Goal: Task Accomplishment & Management: Manage account settings

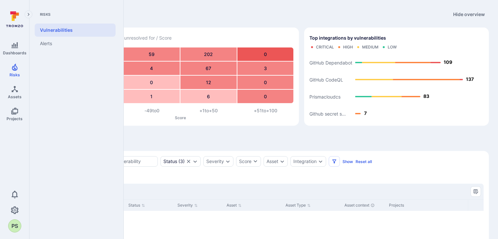
scroll to position [73, 0]
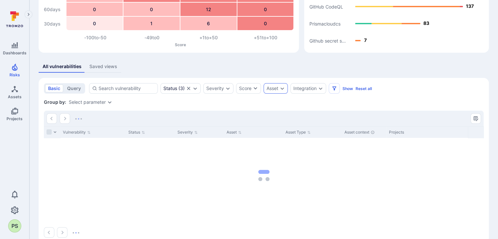
click at [273, 91] on div "Asset" at bounding box center [272, 88] width 12 height 5
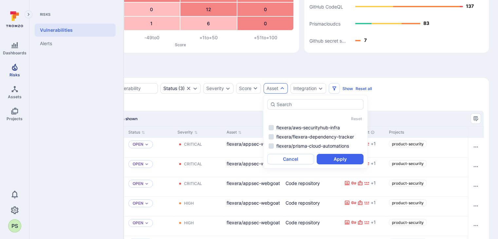
click at [14, 69] on icon "Risks" at bounding box center [15, 67] width 6 height 7
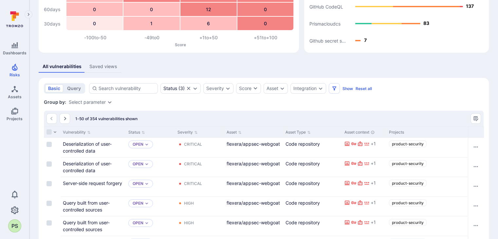
click at [407, 102] on div "Group by: Select parameter" at bounding box center [264, 102] width 440 height 7
click at [317, 90] on div "Integration" at bounding box center [308, 88] width 36 height 10
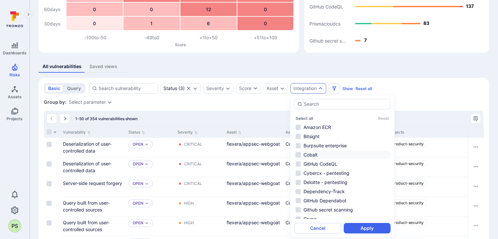
click at [307, 155] on li "Cobalt" at bounding box center [342, 155] width 96 height 8
click at [387, 233] on div "Select all Reset Amazon ECR Bitsight Burpsuite enterprise Cobalt GitHub CodeQL …" at bounding box center [342, 166] width 105 height 143
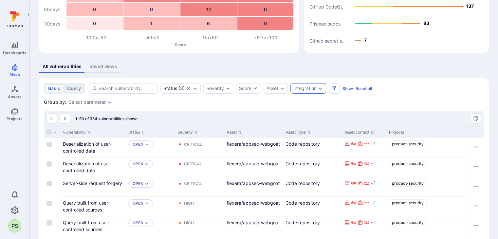
click at [317, 86] on div "Integration" at bounding box center [308, 88] width 36 height 10
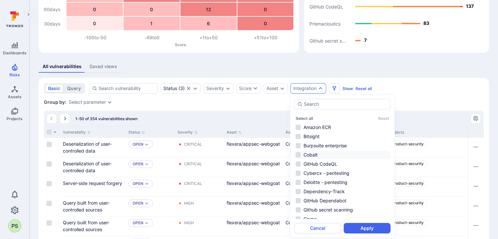
click at [306, 155] on li "Cobalt" at bounding box center [342, 155] width 96 height 8
click at [378, 228] on button "Apply" at bounding box center [367, 228] width 47 height 10
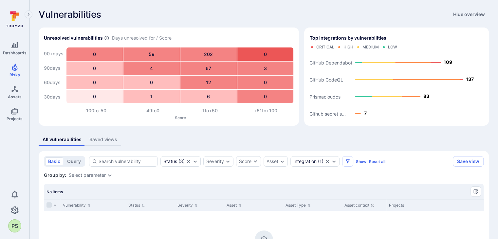
click at [17, 19] on icon at bounding box center [14, 19] width 29 height 23
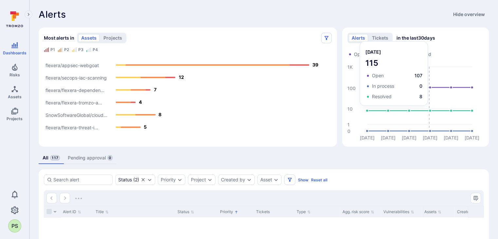
click at [13, 227] on div "PS" at bounding box center [14, 225] width 13 height 13
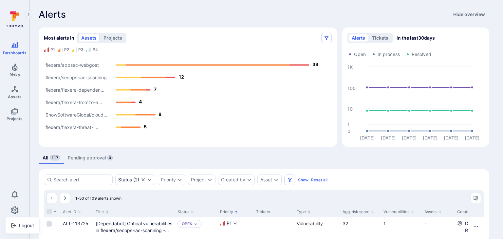
click at [16, 51] on div at bounding box center [251, 119] width 503 height 239
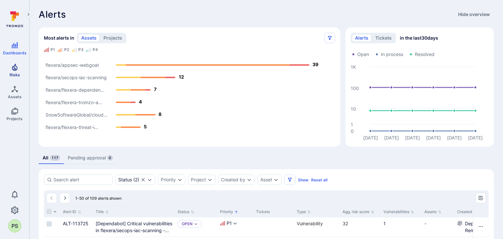
click at [14, 64] on icon "Risks" at bounding box center [15, 67] width 8 height 8
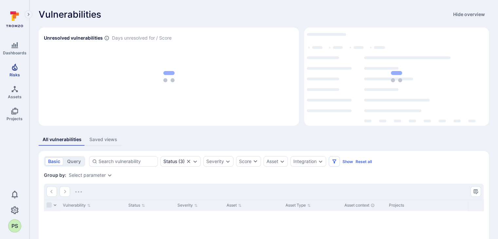
click at [14, 70] on icon "Risks" at bounding box center [15, 67] width 6 height 7
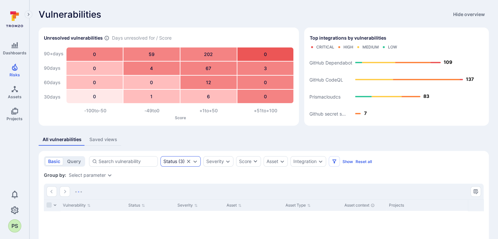
click at [187, 161] on icon "Clear selection" at bounding box center [188, 161] width 5 height 5
click at [302, 162] on div "Integration" at bounding box center [290, 161] width 23 height 5
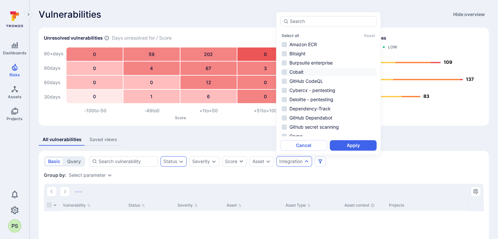
click at [297, 73] on li "Cobalt" at bounding box center [328, 72] width 96 height 8
click at [357, 143] on button "Apply" at bounding box center [353, 145] width 47 height 10
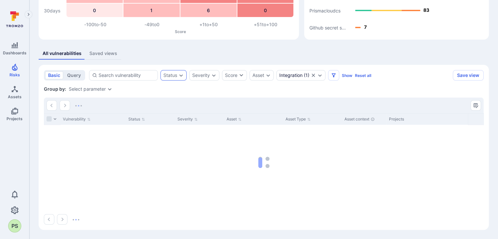
scroll to position [73, 0]
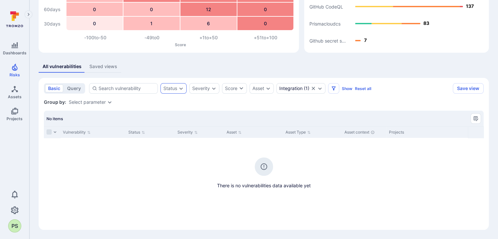
click at [98, 102] on div "Select parameter" at bounding box center [87, 102] width 37 height 5
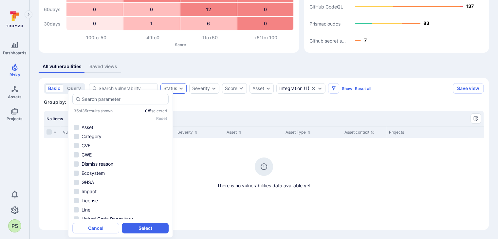
click at [224, 112] on div "No items" at bounding box center [264, 119] width 440 height 16
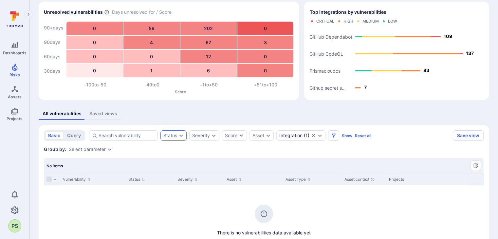
scroll to position [0, 0]
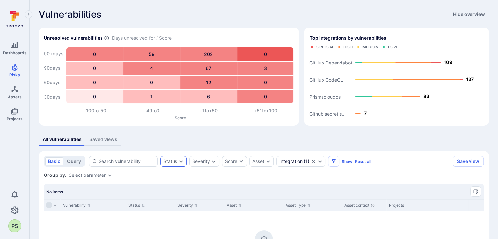
click at [10, 16] on icon at bounding box center [14, 19] width 29 height 23
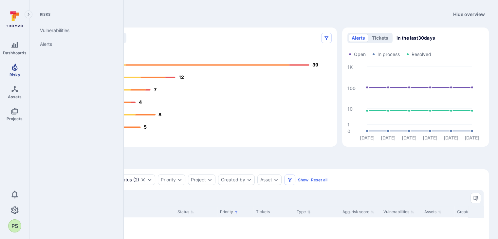
click at [17, 68] on icon "Risks" at bounding box center [15, 67] width 6 height 7
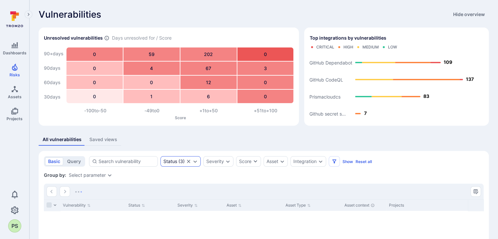
click at [187, 160] on icon "Clear selection" at bounding box center [188, 161] width 5 height 5
click at [297, 160] on div "Integration" at bounding box center [290, 161] width 23 height 5
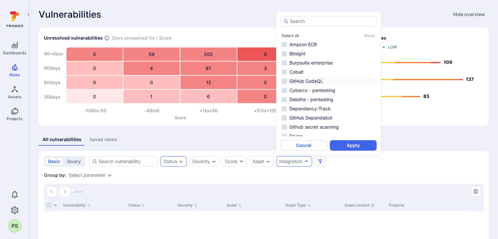
click at [306, 82] on li "GitHub CodeQL" at bounding box center [328, 81] width 96 height 8
click at [355, 143] on button "Apply" at bounding box center [353, 145] width 47 height 10
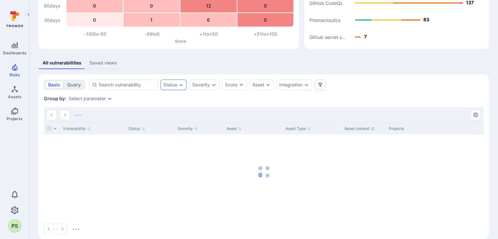
scroll to position [86, 0]
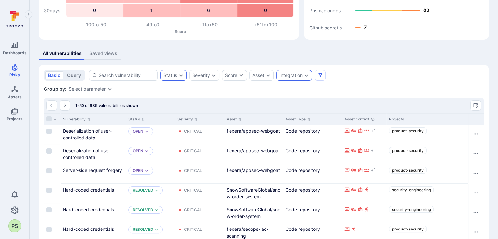
click at [295, 74] on div "Integration" at bounding box center [290, 75] width 23 height 5
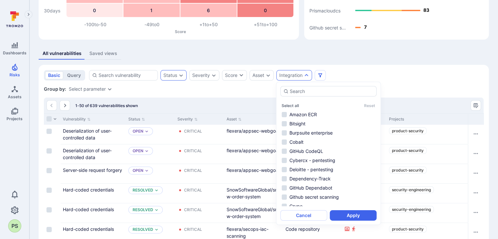
click at [295, 74] on div "Integration" at bounding box center [290, 75] width 23 height 5
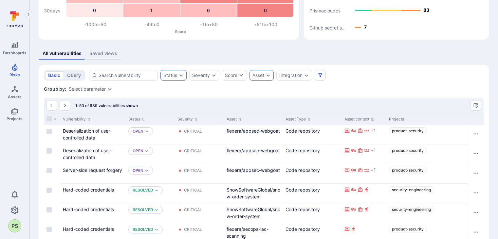
click at [264, 72] on div "Asset" at bounding box center [261, 75] width 24 height 10
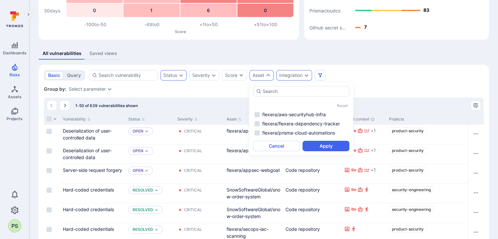
click at [296, 76] on div "Integration" at bounding box center [290, 75] width 23 height 5
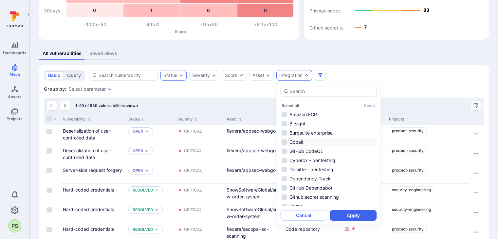
click at [287, 140] on li "Cobalt" at bounding box center [328, 142] width 96 height 8
click at [361, 215] on button "Apply" at bounding box center [353, 215] width 47 height 10
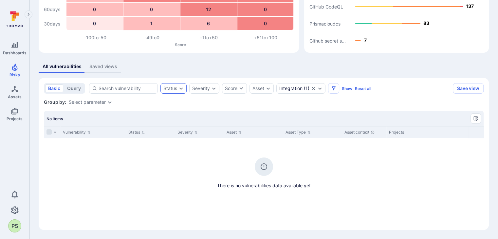
scroll to position [73, 0]
click at [15, 93] on link "Assets" at bounding box center [14, 91] width 29 height 19
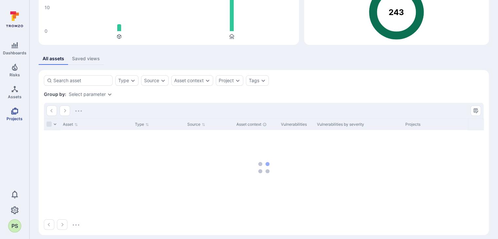
click at [12, 117] on span "Projects" at bounding box center [15, 118] width 16 height 5
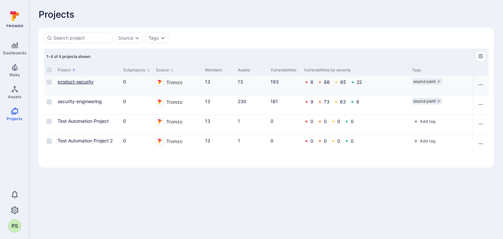
click at [81, 84] on link "product-security" at bounding box center [76, 82] width 36 height 6
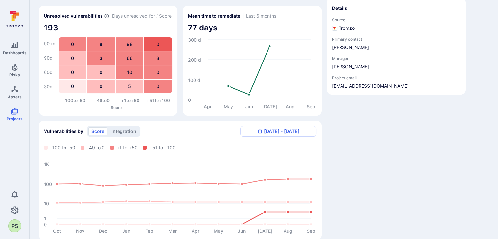
scroll to position [65, 0]
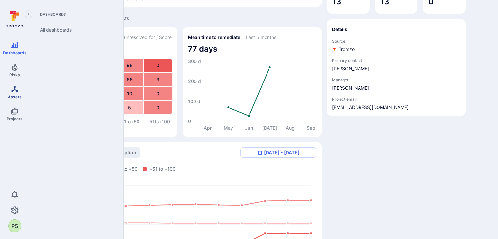
click at [18, 93] on icon "Assets" at bounding box center [15, 89] width 8 height 8
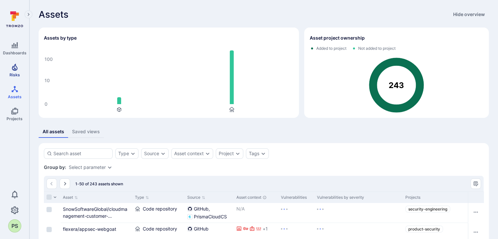
click at [15, 72] on span "Risks" at bounding box center [14, 74] width 10 height 5
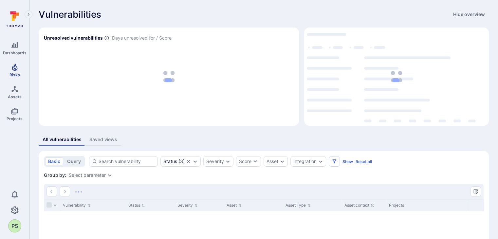
scroll to position [74, 0]
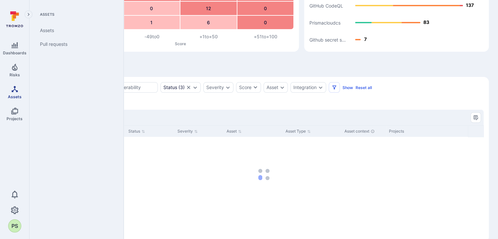
click at [14, 94] on link "Assets" at bounding box center [14, 91] width 29 height 19
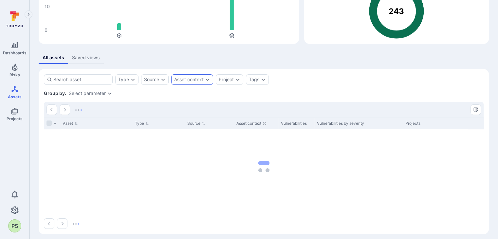
click at [208, 81] on icon "Expand dropdown" at bounding box center [207, 79] width 5 height 5
click at [254, 81] on div "Tags" at bounding box center [254, 79] width 10 height 5
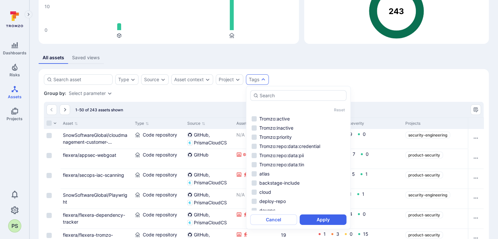
click at [304, 83] on div "Type Source Asset context Project Tags Save view" at bounding box center [264, 79] width 440 height 10
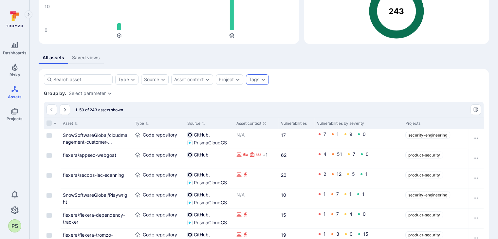
click at [258, 80] on div "Tags" at bounding box center [254, 79] width 10 height 5
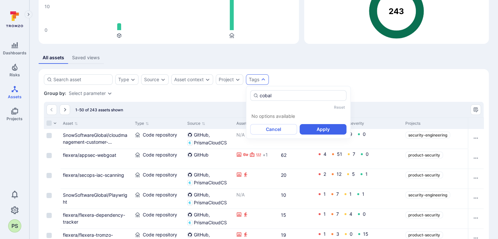
type input "cobal"
click at [316, 75] on div "Type Source Asset context Project Tags Save view" at bounding box center [264, 79] width 440 height 10
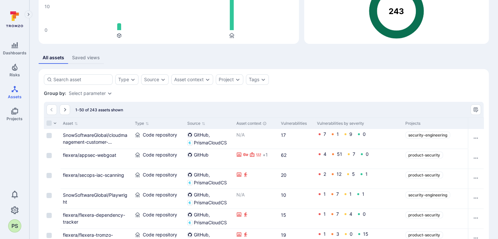
click at [15, 69] on icon "Risks" at bounding box center [15, 67] width 6 height 7
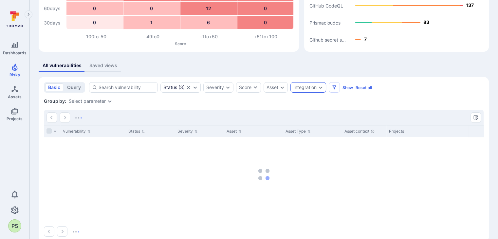
click at [316, 88] on div "Integration" at bounding box center [308, 87] width 36 height 10
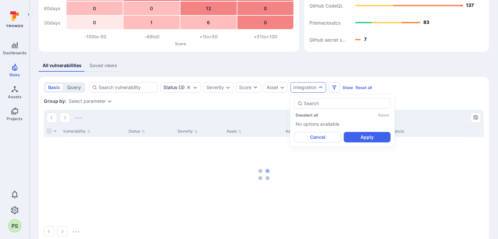
click at [417, 98] on div "Group by: Select parameter" at bounding box center [264, 101] width 440 height 7
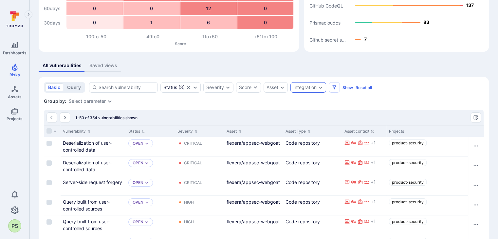
click at [307, 89] on div "Integration" at bounding box center [304, 87] width 23 height 5
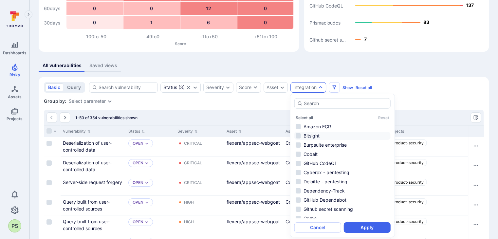
click at [312, 133] on li "Bitsight" at bounding box center [342, 136] width 96 height 8
click at [365, 222] on button "Apply" at bounding box center [367, 227] width 47 height 10
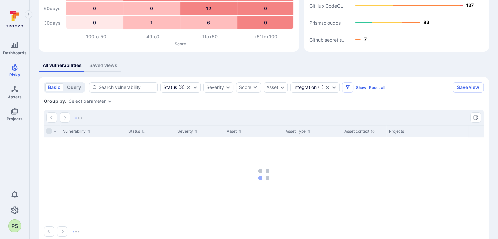
scroll to position [73, 0]
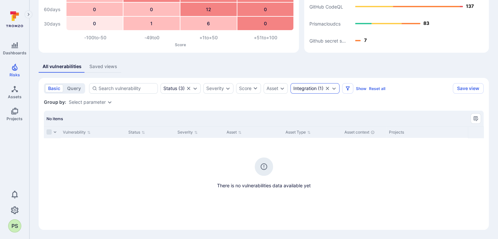
click at [325, 86] on icon "Clear selection" at bounding box center [327, 88] width 5 height 5
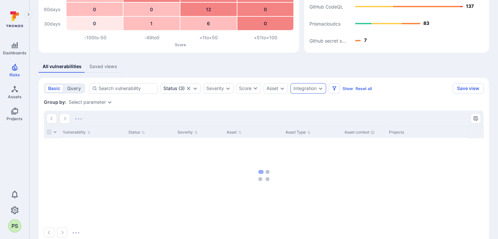
click at [320, 88] on icon "Expand dropdown" at bounding box center [320, 88] width 5 height 5
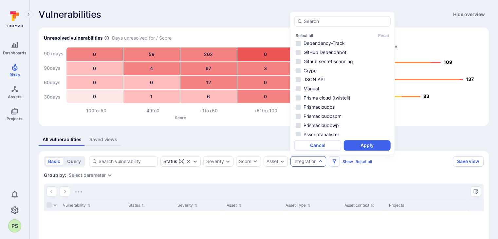
scroll to position [105, 0]
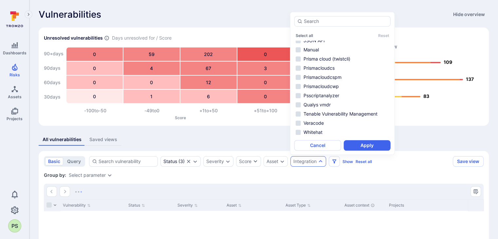
click at [277, 137] on div "All vulnerabilities Saved views" at bounding box center [264, 140] width 450 height 12
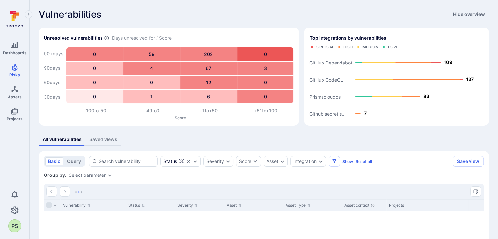
click at [312, 96] on rect "Top integrations by vulnerabilities bar" at bounding box center [396, 86] width 174 height 68
click at [323, 96] on rect "Top integrations by vulnerabilities bar" at bounding box center [396, 86] width 174 height 68
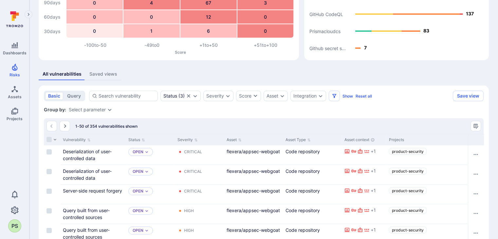
click at [320, 97] on icon "Expand dropdown" at bounding box center [321, 96] width 4 height 2
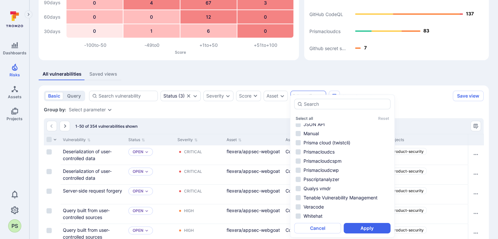
scroll to position [105, 0]
click at [316, 213] on li "Whitehat" at bounding box center [342, 215] width 96 height 8
click at [379, 228] on button "Apply" at bounding box center [367, 228] width 47 height 10
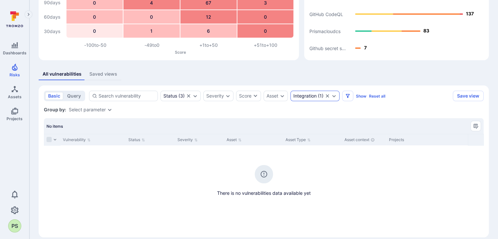
click at [327, 96] on icon "Clear selection" at bounding box center [327, 95] width 3 height 3
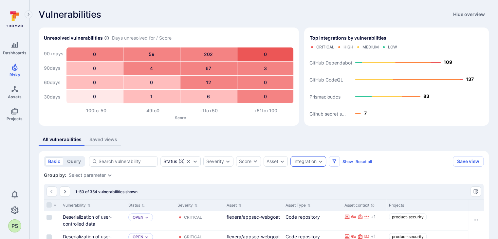
click at [312, 164] on div "Integration" at bounding box center [308, 161] width 36 height 10
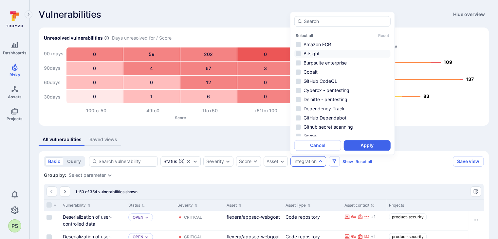
click at [310, 51] on li "Bitsight" at bounding box center [342, 54] width 96 height 8
click at [372, 146] on button "Apply" at bounding box center [367, 145] width 47 height 10
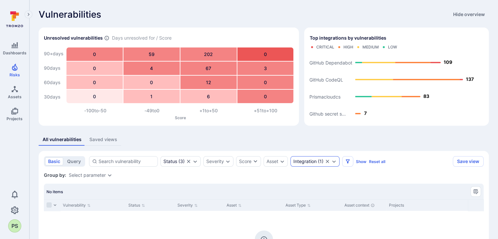
click at [326, 161] on icon "Clear selection" at bounding box center [327, 161] width 5 height 5
click at [316, 163] on div "Integration" at bounding box center [308, 161] width 36 height 10
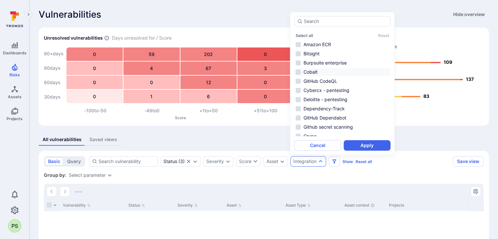
click at [310, 74] on li "Cobalt" at bounding box center [342, 72] width 96 height 8
click at [365, 144] on button "Apply" at bounding box center [367, 145] width 47 height 10
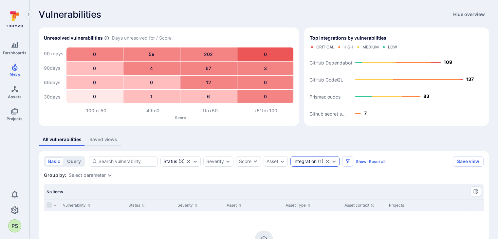
click at [327, 161] on icon "Clear selection" at bounding box center [327, 161] width 3 height 3
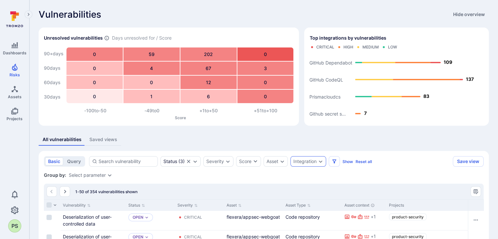
click at [310, 163] on div "Integration" at bounding box center [304, 161] width 23 height 5
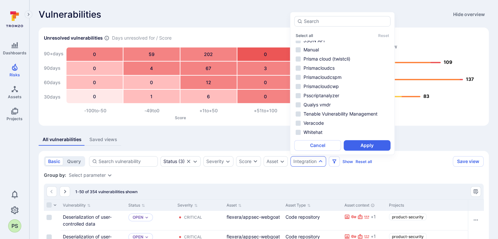
scroll to position [105, 0]
click at [314, 134] on li "Whitehat" at bounding box center [342, 132] width 96 height 8
click at [361, 145] on button "Apply" at bounding box center [367, 145] width 47 height 10
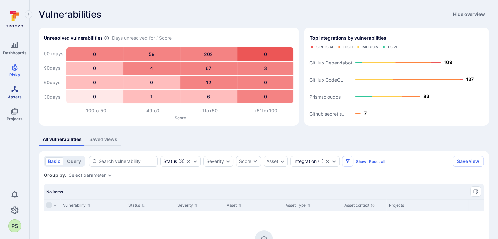
drag, startPoint x: 18, startPoint y: 71, endPoint x: 14, endPoint y: 98, distance: 27.1
click at [18, 71] on icon "Risks" at bounding box center [15, 67] width 8 height 8
click at [14, 98] on span "Assets" at bounding box center [15, 96] width 14 height 5
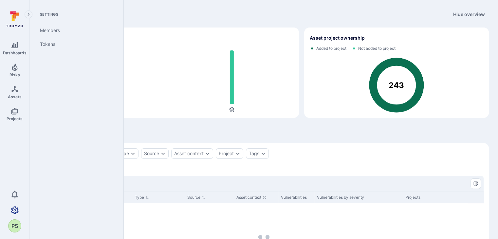
click at [17, 211] on icon "Settings" at bounding box center [15, 210] width 8 height 8
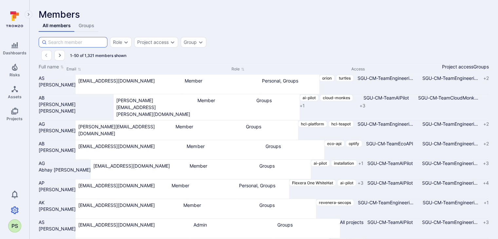
click at [65, 46] on input at bounding box center [76, 42] width 56 height 7
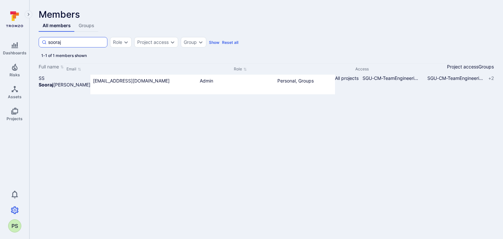
drag, startPoint x: 84, startPoint y: 57, endPoint x: 53, endPoint y: 55, distance: 31.2
click at [53, 46] on input "sooraj" at bounding box center [76, 42] width 56 height 7
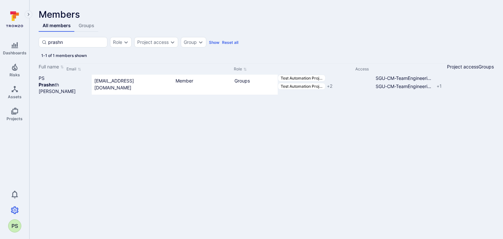
drag, startPoint x: 77, startPoint y: 58, endPoint x: 41, endPoint y: 56, distance: 36.0
click at [41, 56] on section "prashn Role Project access Group Show Reset all Search : prashn 1-1 of 1 member…" at bounding box center [266, 99] width 455 height 124
drag, startPoint x: 106, startPoint y: 137, endPoint x: 106, endPoint y: 128, distance: 8.2
click at [106, 137] on div "Full name Email Role Access Project access Groups PS Prashn th [PERSON_NAME] [E…" at bounding box center [266, 112] width 455 height 98
drag, startPoint x: 80, startPoint y: 58, endPoint x: 52, endPoint y: 57, distance: 27.5
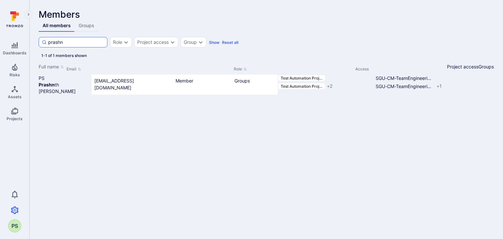
click at [52, 47] on div "prashn" at bounding box center [73, 42] width 69 height 10
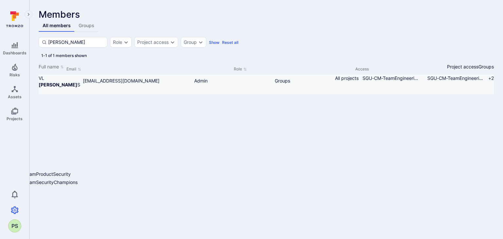
click at [488, 82] on span "+ 2" at bounding box center [491, 78] width 6 height 7
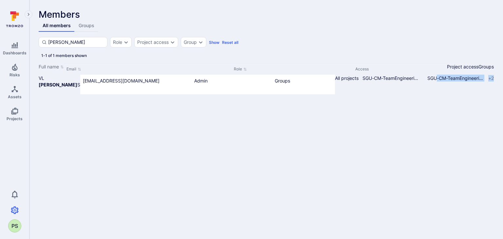
drag, startPoint x: 414, startPoint y: 112, endPoint x: 423, endPoint y: 121, distance: 13.2
click at [423, 121] on div "Full name Email Role Access Project access Groups VL [PERSON_NAME] S [EMAIL_ADD…" at bounding box center [266, 112] width 455 height 98
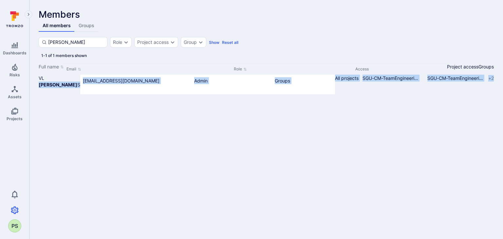
drag, startPoint x: 496, startPoint y: 133, endPoint x: 401, endPoint y: 92, distance: 103.2
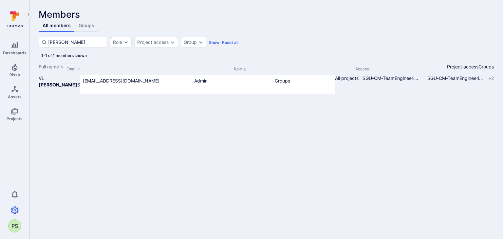
click at [414, 63] on section "[PERSON_NAME] Role Project access Group Show Reset all Search : [PERSON_NAME] 1…" at bounding box center [266, 99] width 455 height 124
drag, startPoint x: 91, startPoint y: 53, endPoint x: 40, endPoint y: 54, distance: 51.1
click at [40, 54] on section "[PERSON_NAME] Role Project access Group Show Reset all Search : [PERSON_NAME] 1…" at bounding box center [266, 99] width 455 height 124
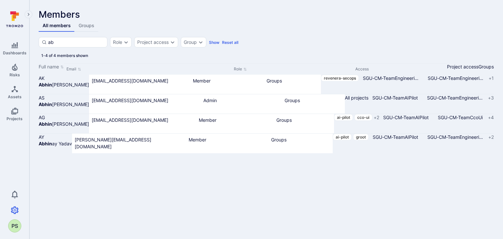
type input "a"
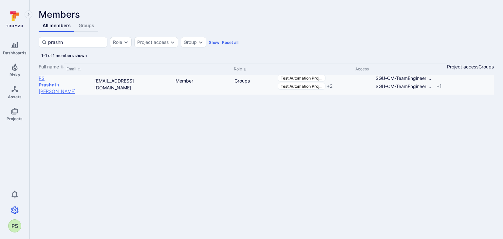
type input "prashn"
click at [84, 95] on span "Prashn th [PERSON_NAME]" at bounding box center [65, 88] width 53 height 13
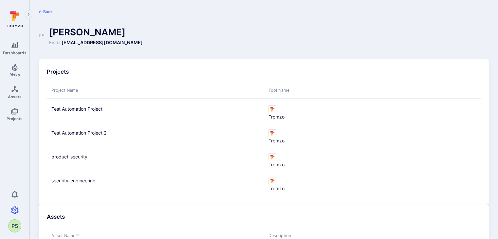
click at [42, 12] on button "Back" at bounding box center [46, 11] width 14 height 5
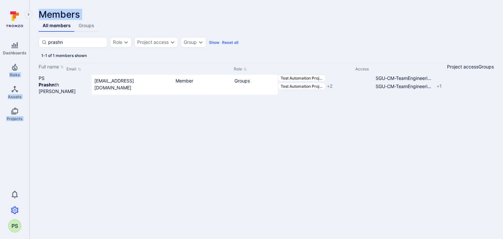
drag, startPoint x: 61, startPoint y: 55, endPoint x: 18, endPoint y: 59, distance: 42.4
click at [10, 60] on div "Dashboards Risks Assets Projects 0 PS Settings Members Tokens Members All membe…" at bounding box center [251, 85] width 503 height 171
click at [72, 47] on div "prashn" at bounding box center [73, 42] width 69 height 10
click at [72, 46] on input "prashn" at bounding box center [76, 42] width 56 height 7
drag, startPoint x: 67, startPoint y: 54, endPoint x: 48, endPoint y: 55, distance: 18.4
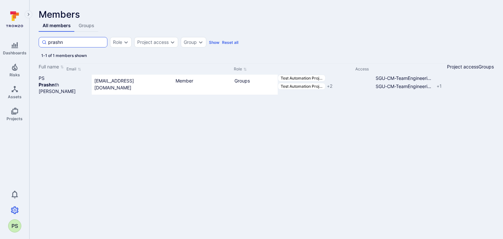
click at [48, 47] on div "prashn" at bounding box center [73, 42] width 69 height 10
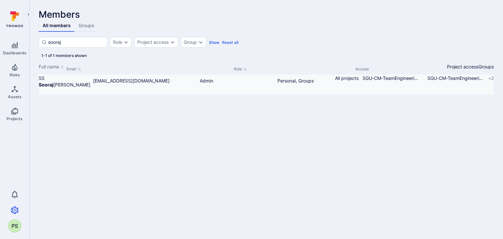
type input "sooraj"
